Goal: Transaction & Acquisition: Register for event/course

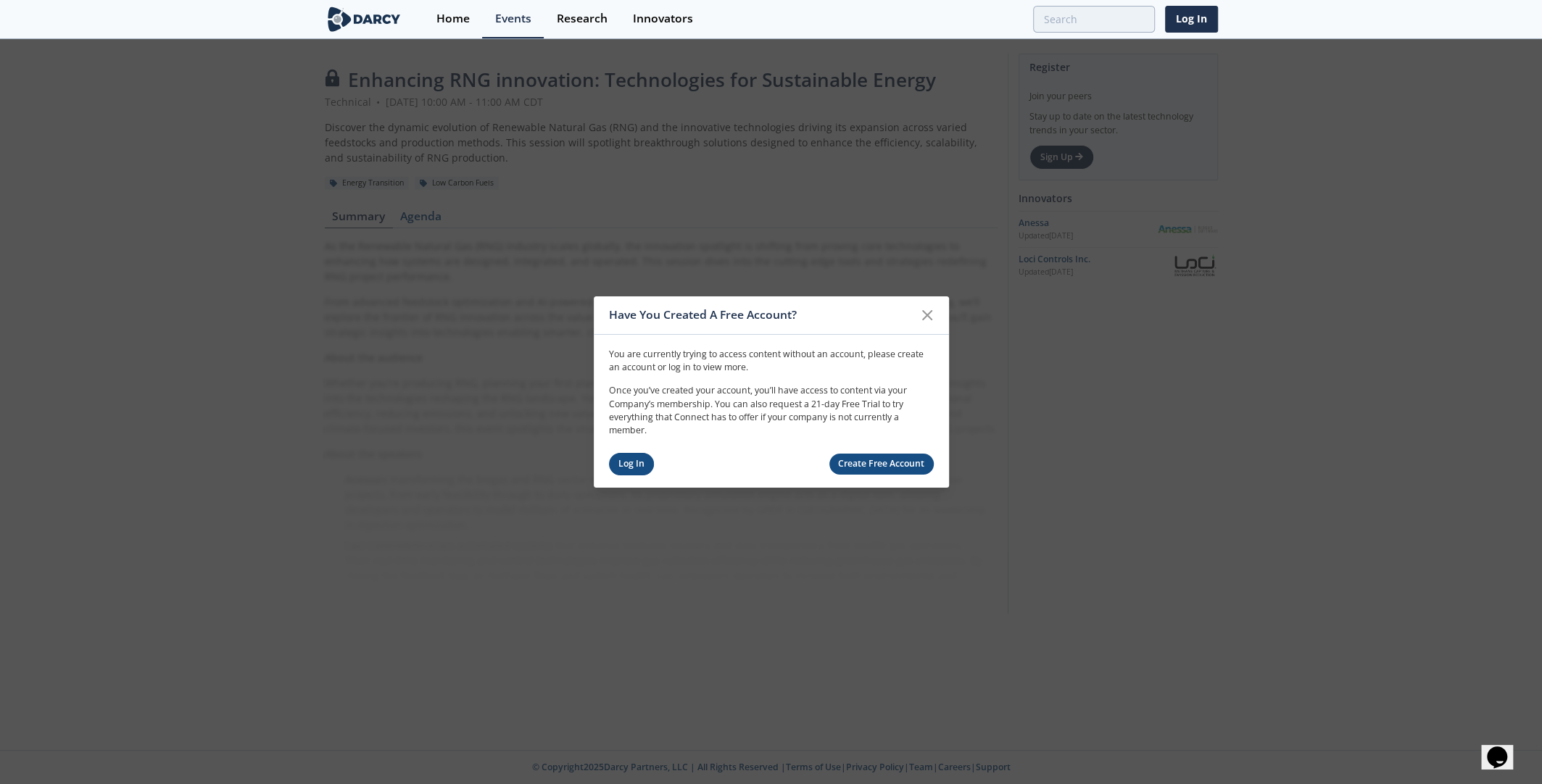
click at [626, 466] on link "Log In" at bounding box center [632, 464] width 46 height 22
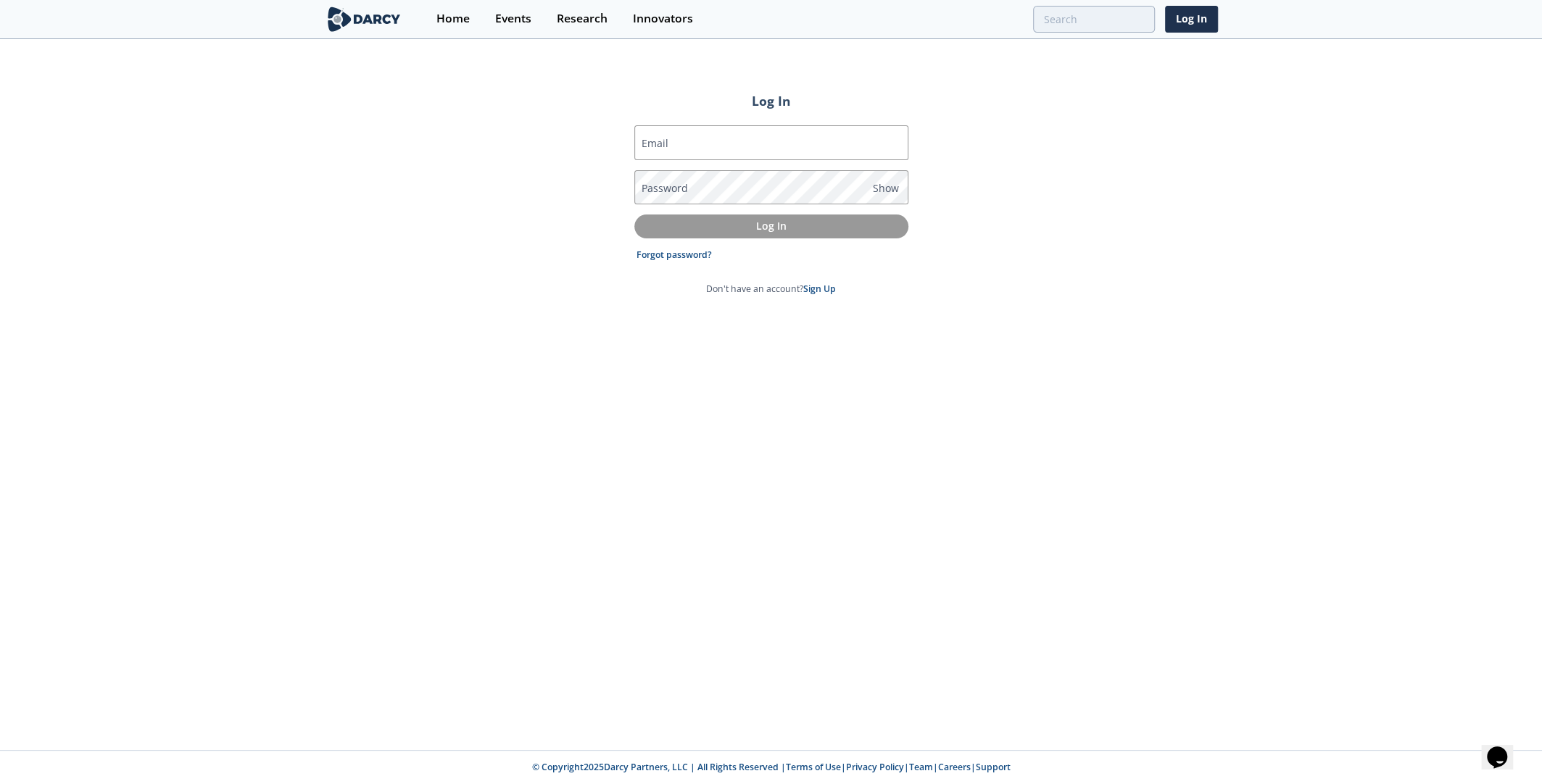
click at [663, 138] on label "Email" at bounding box center [655, 143] width 27 height 16
click at [663, 138] on input "Email" at bounding box center [771, 142] width 274 height 35
click at [664, 142] on label "Email" at bounding box center [655, 143] width 27 height 16
click at [664, 142] on input "Email" at bounding box center [771, 142] width 274 height 35
type input "[PERSON_NAME][EMAIL_ADDRESS][DOMAIN_NAME]"
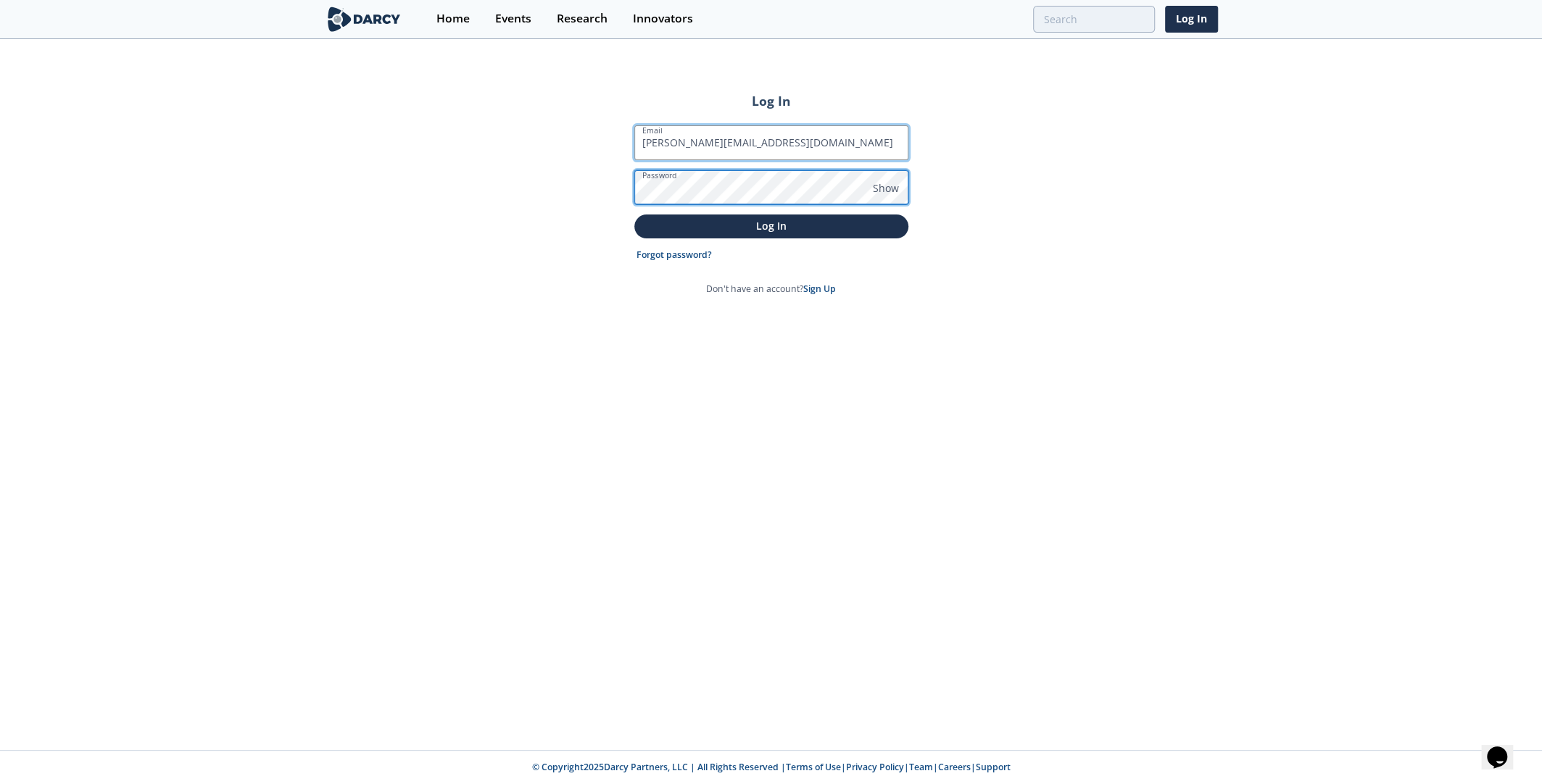
click at [634, 214] on button "Log In" at bounding box center [771, 226] width 274 height 24
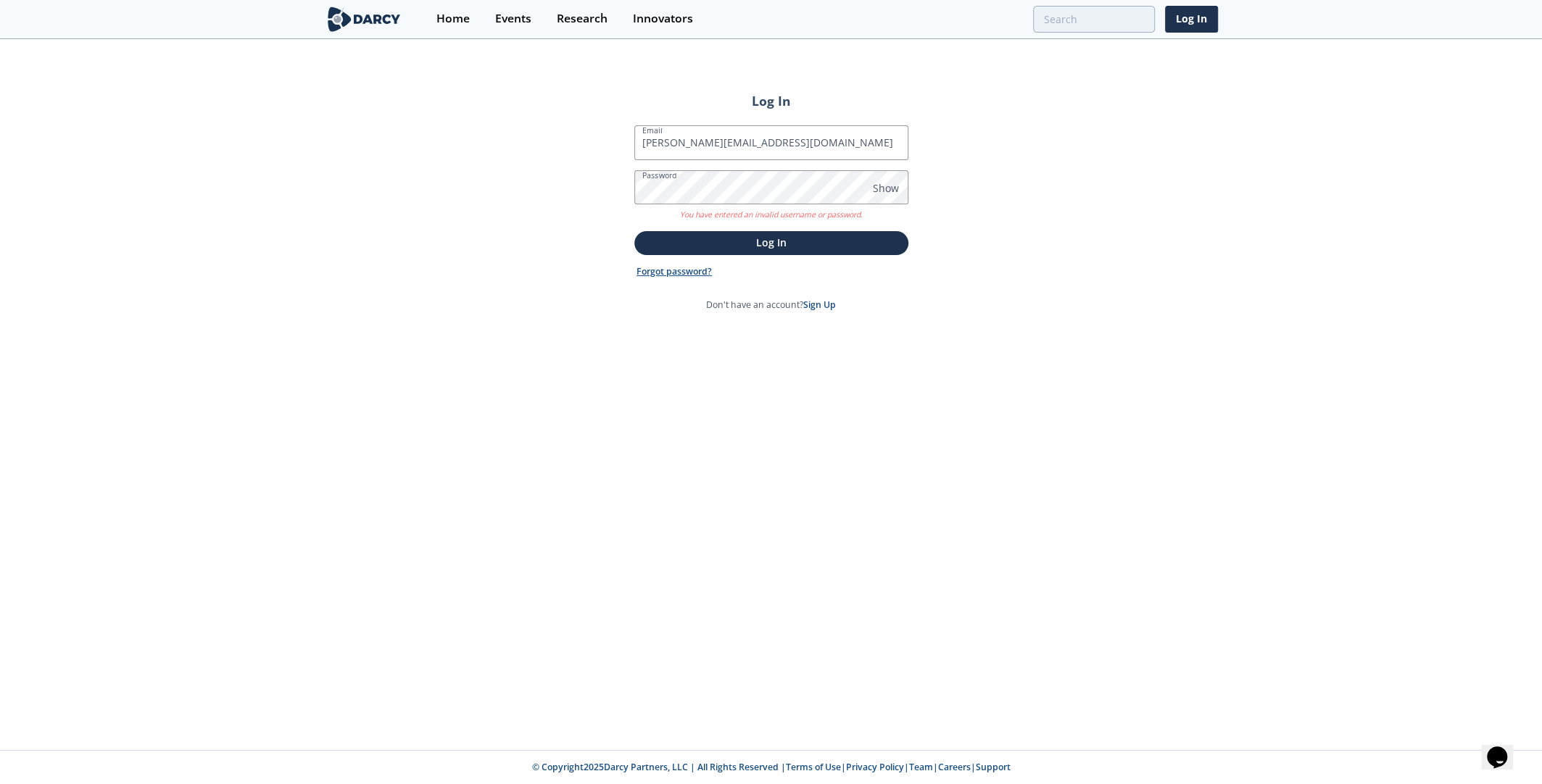
click at [685, 269] on link "Forgot password?" at bounding box center [674, 272] width 75 height 13
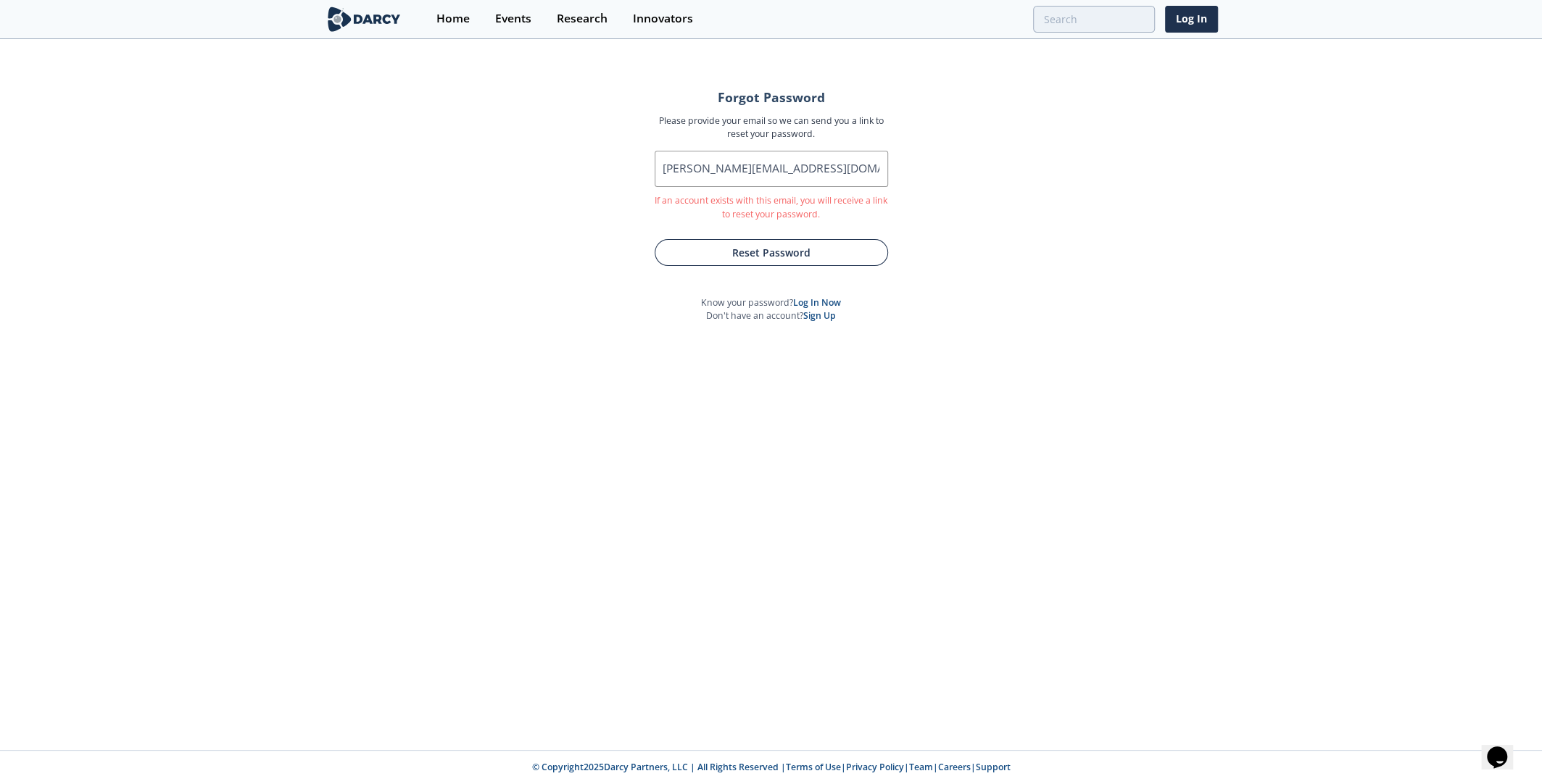
click at [781, 255] on button "Reset Password" at bounding box center [771, 252] width 233 height 27
click at [790, 250] on button "Submit" at bounding box center [771, 254] width 203 height 27
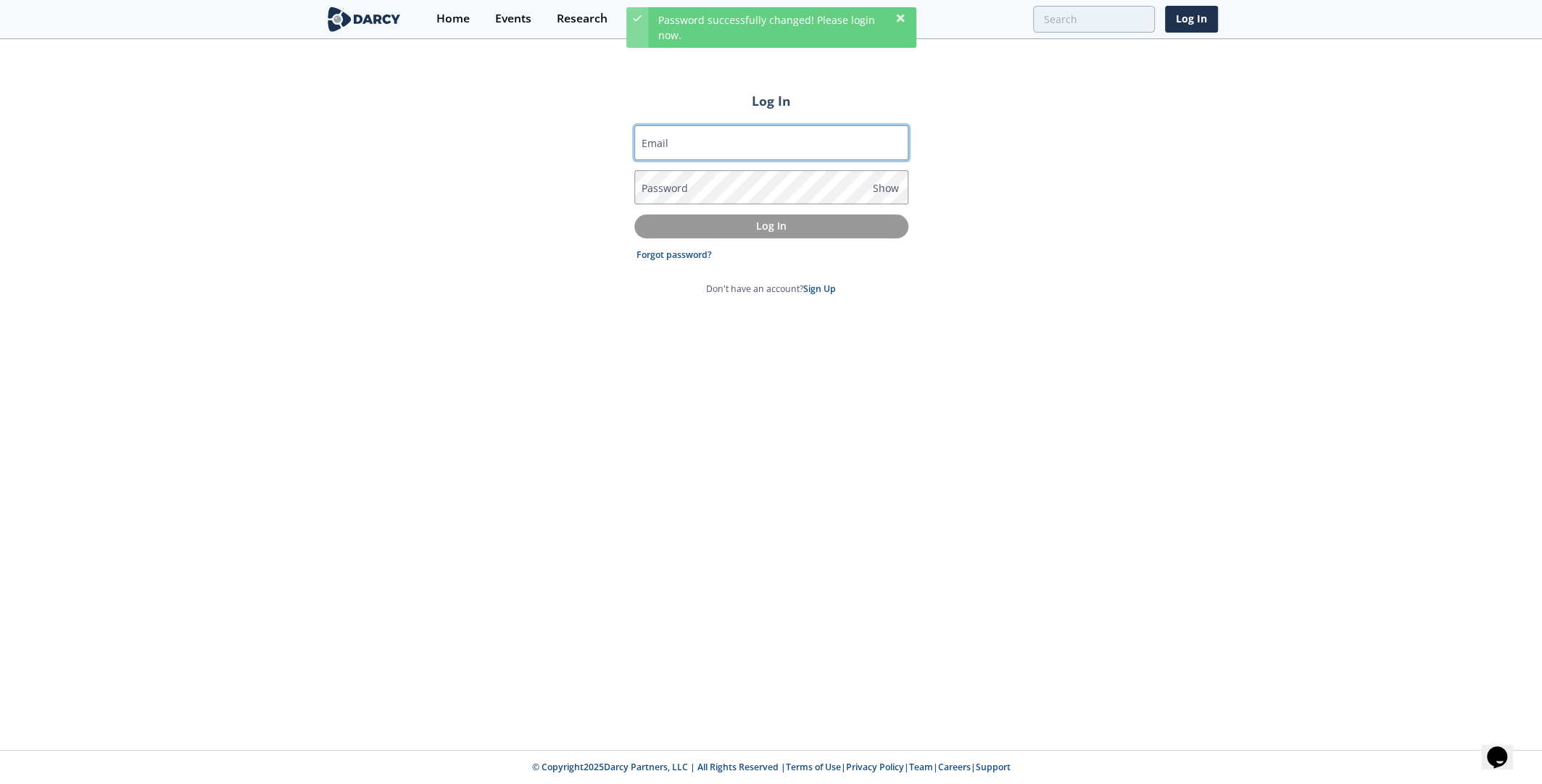
click at [715, 145] on input "Email" at bounding box center [771, 142] width 274 height 35
type input "[PERSON_NAME][EMAIL_ADDRESS][DOMAIN_NAME]"
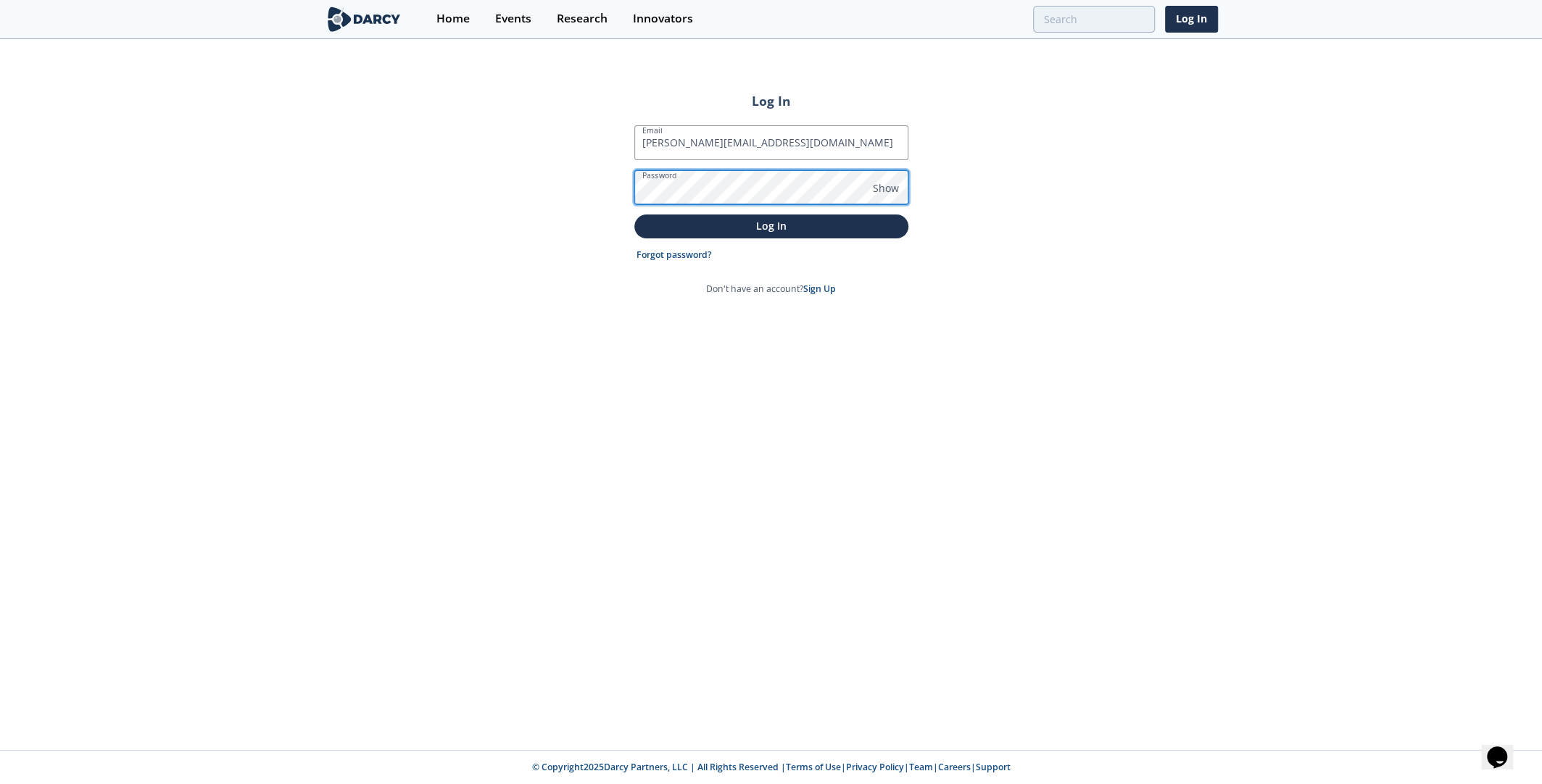
click at [634, 214] on button "Log In" at bounding box center [771, 226] width 274 height 24
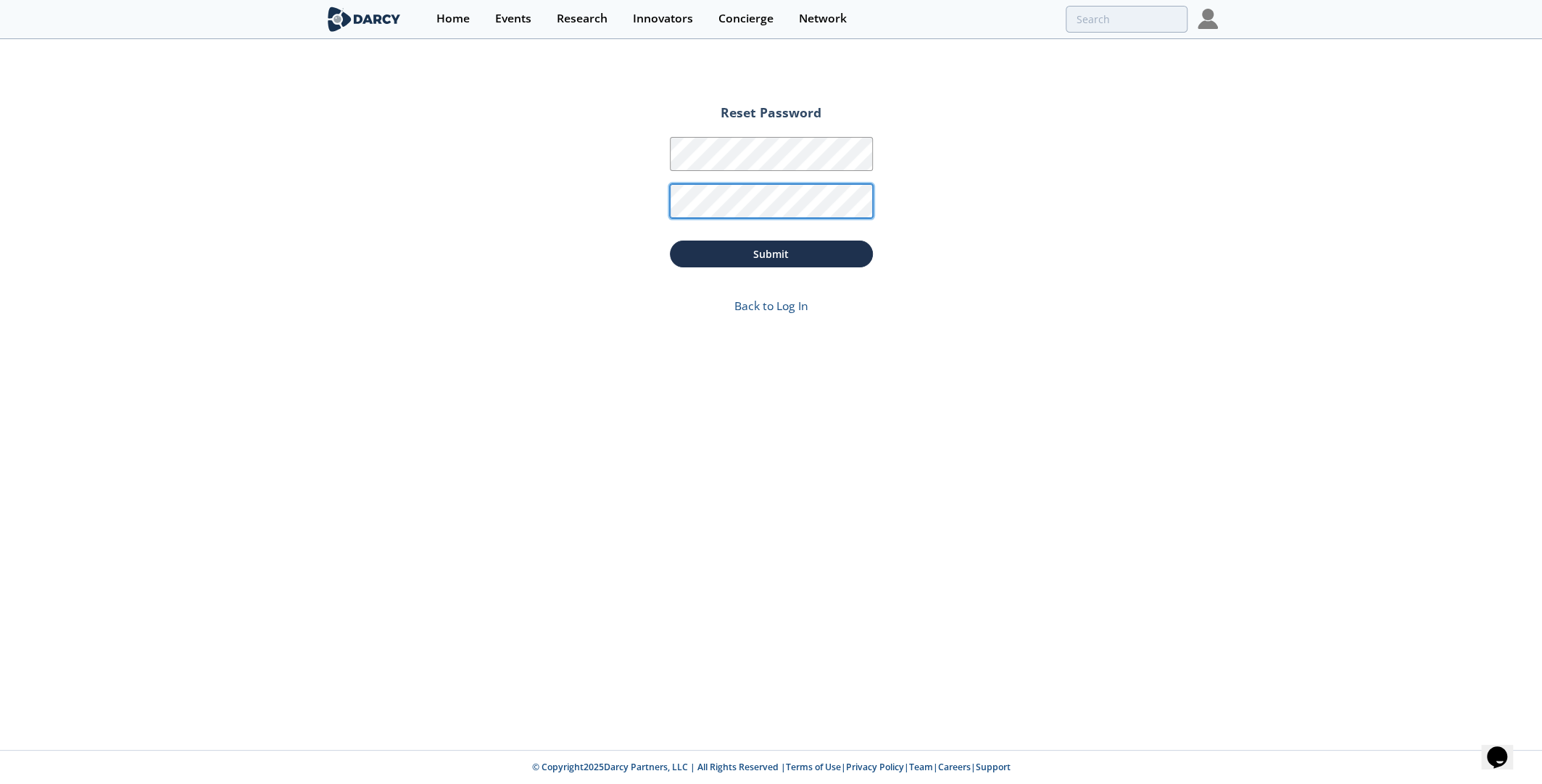
click at [670, 241] on button "Submit" at bounding box center [771, 254] width 203 height 27
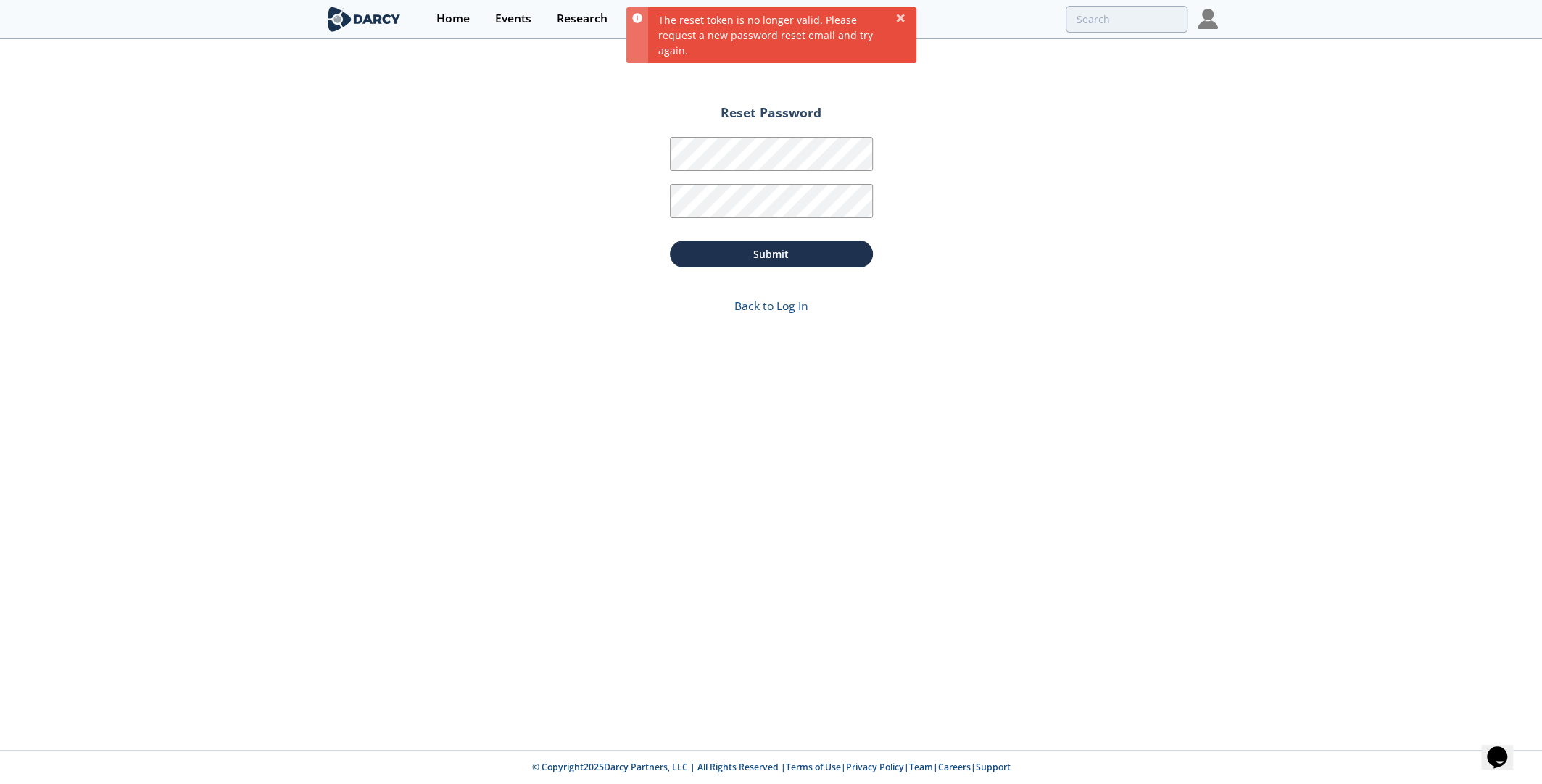
click at [1210, 22] on img at bounding box center [1207, 19] width 20 height 20
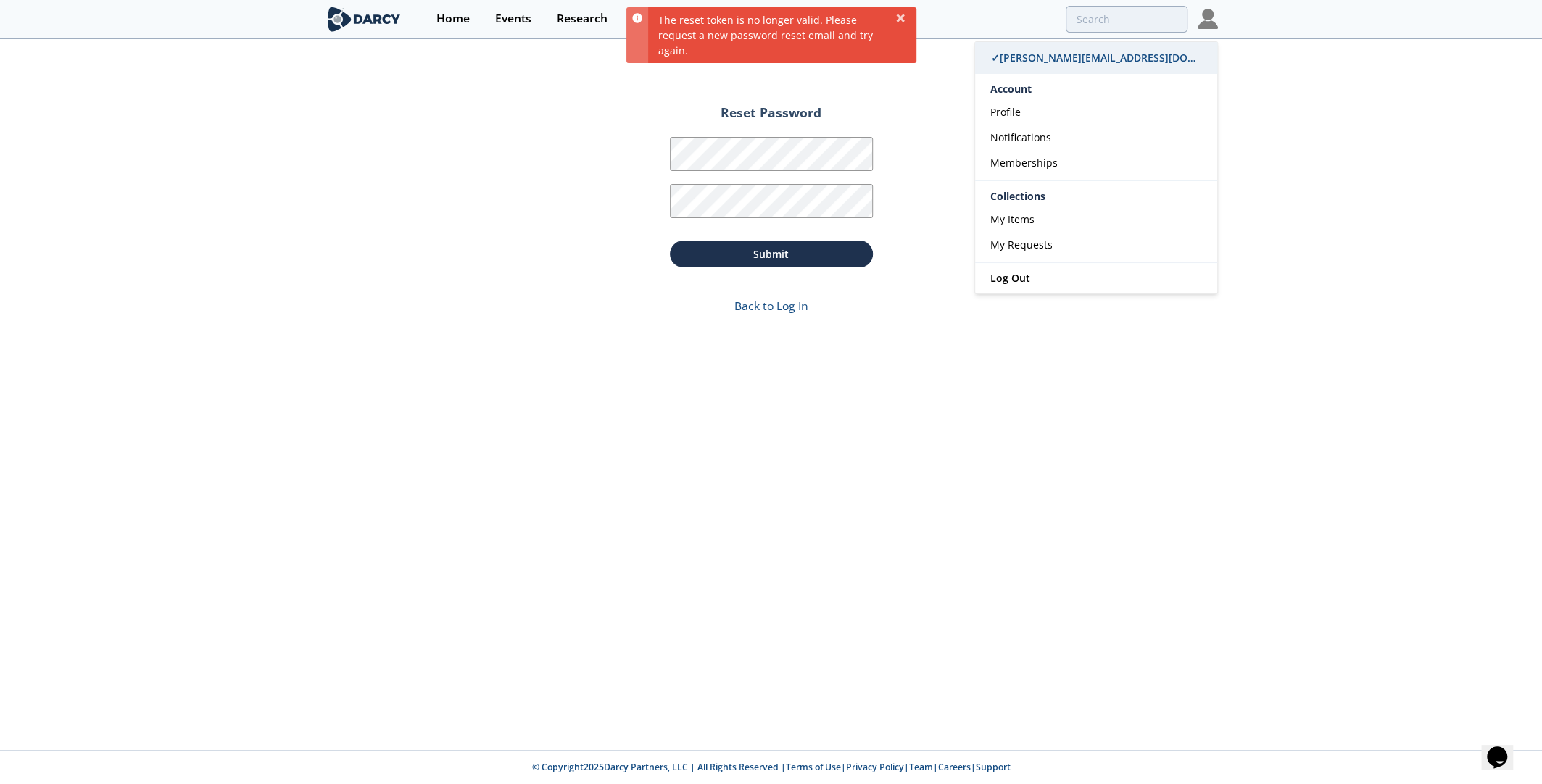
click at [1087, 53] on span "✓ [PERSON_NAME][EMAIL_ADDRESS][DOMAIN_NAME]" at bounding box center [1121, 57] width 261 height 14
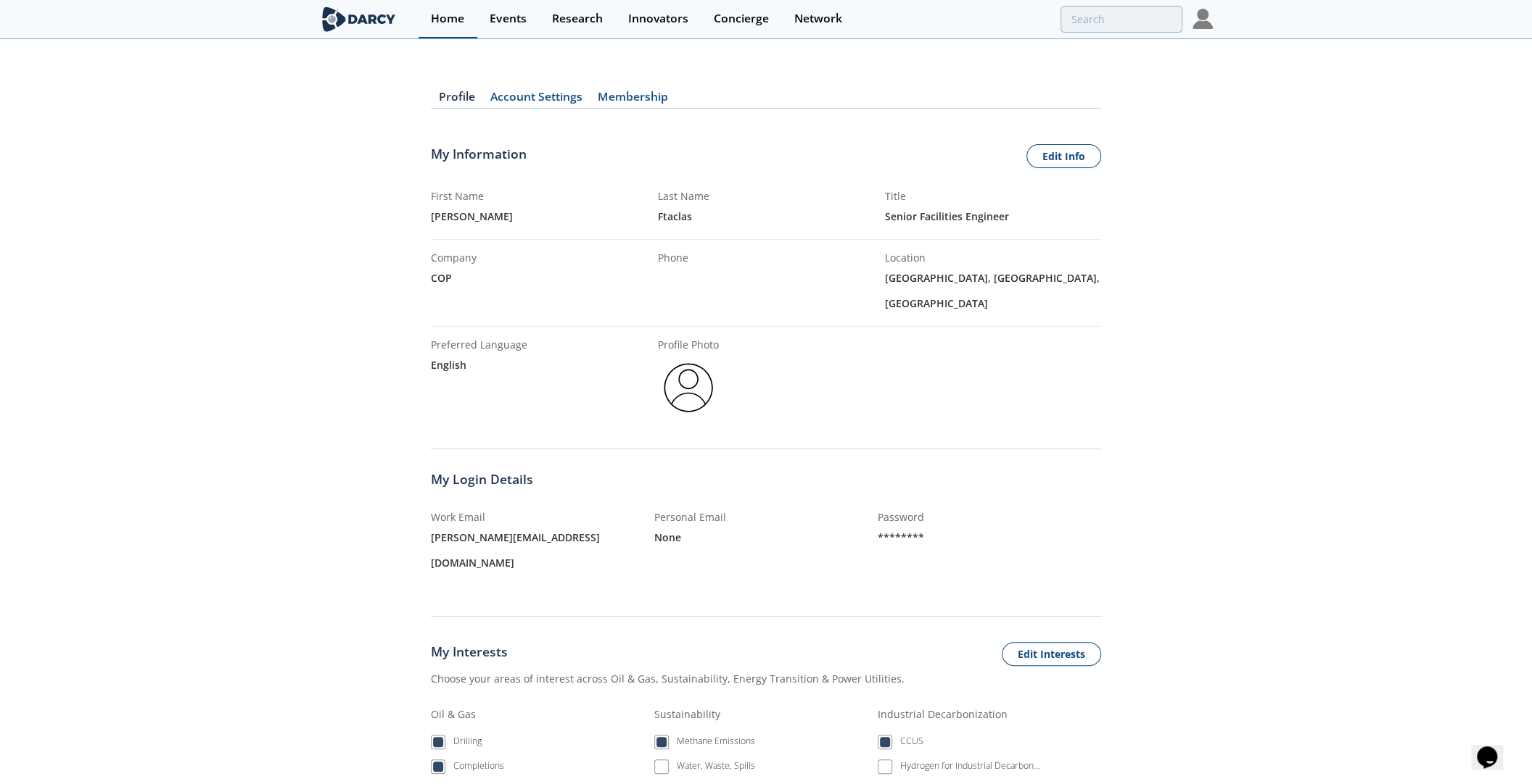
click at [450, 19] on div "Home" at bounding box center [447, 19] width 34 height 11
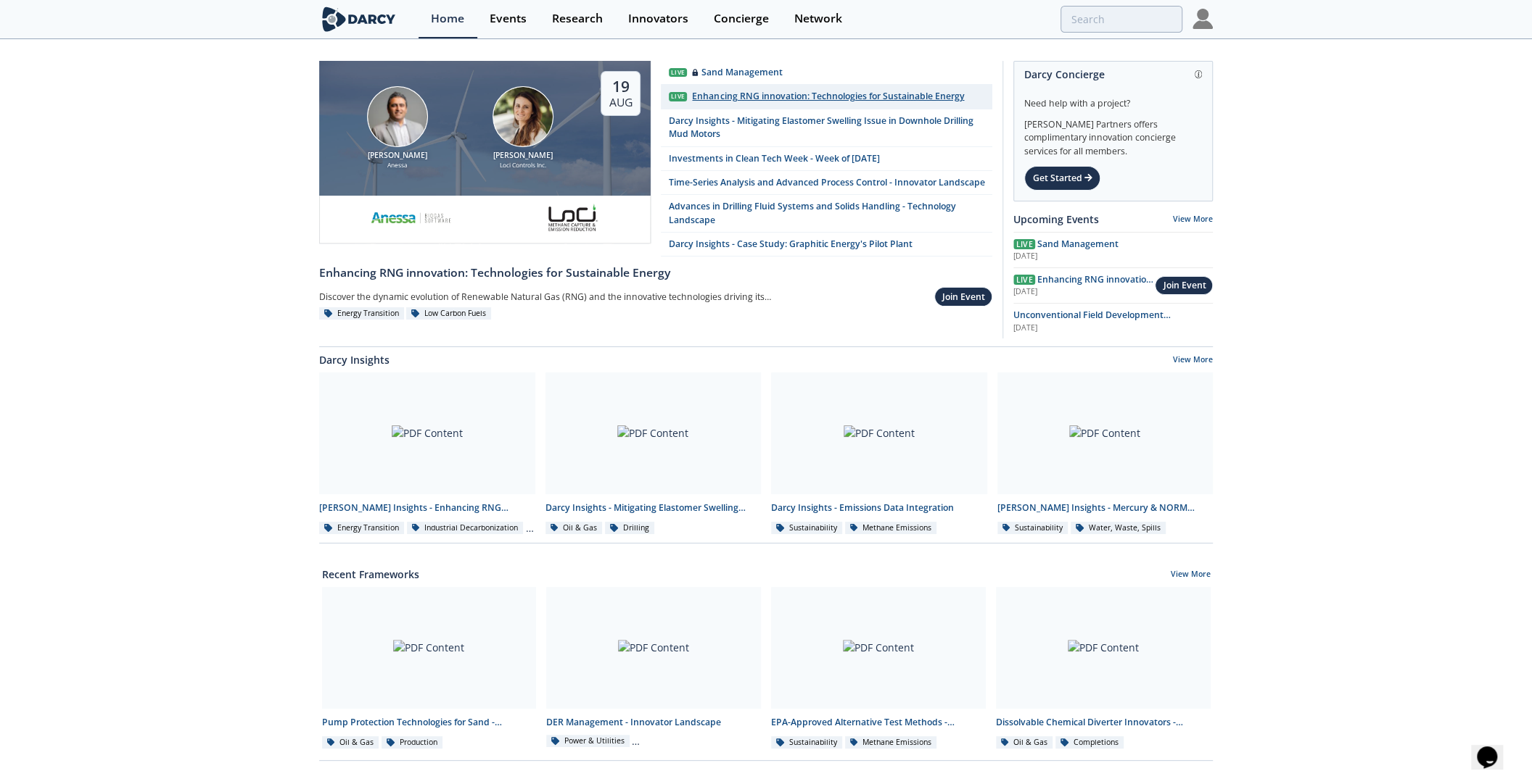
click at [792, 101] on div "Enhancing RNG innovation: Technologies for Sustainable Energy" at bounding box center [828, 97] width 272 height 13
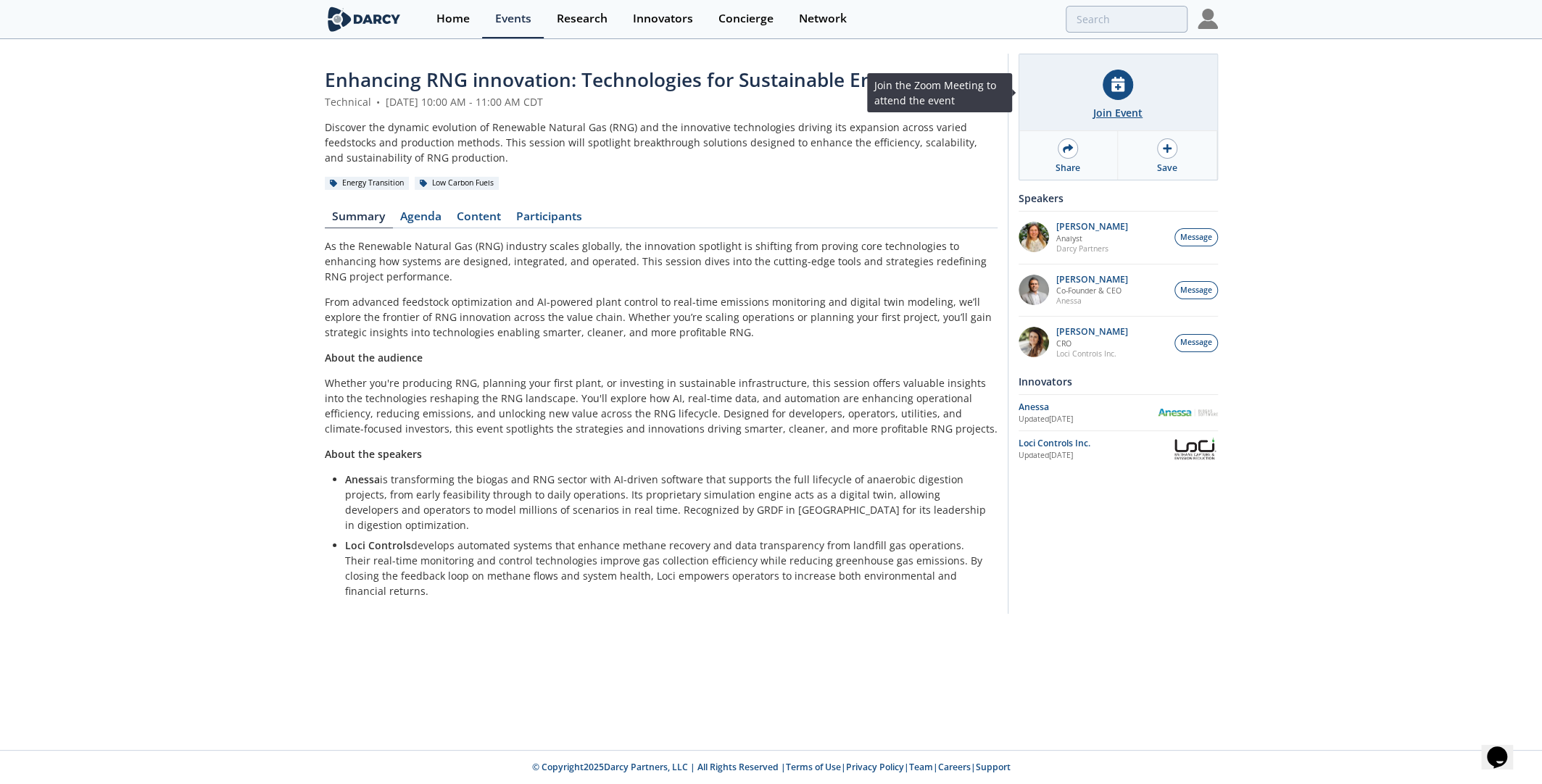
click at [1125, 101] on div "Join Event" at bounding box center [1118, 92] width 198 height 77
